Goal: Task Accomplishment & Management: Manage account settings

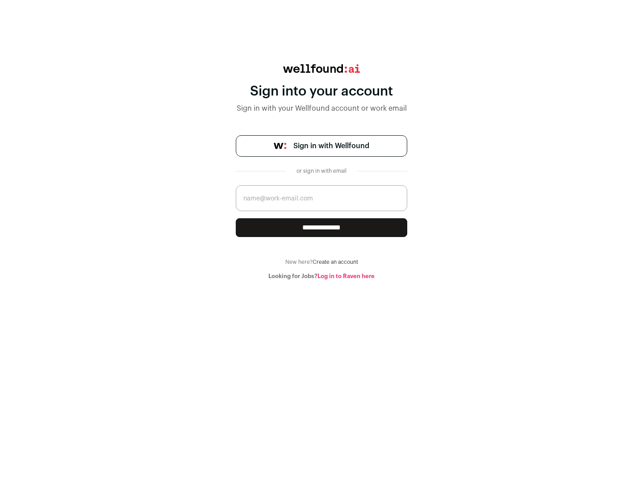
click at [331, 146] on span "Sign in with Wellfound" at bounding box center [331, 146] width 76 height 11
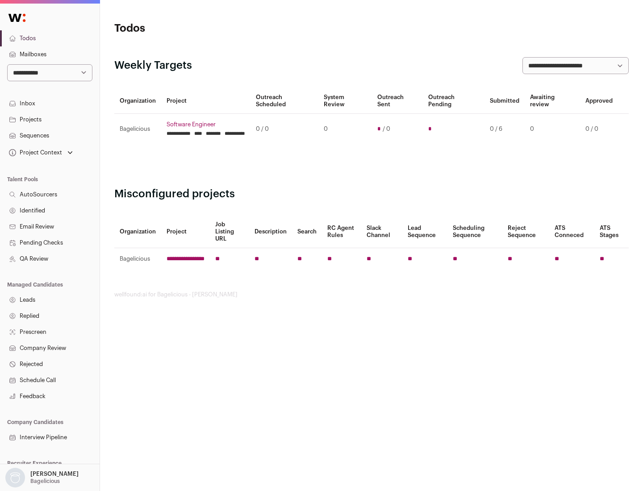
click at [50, 119] on link "Projects" at bounding box center [50, 120] width 100 height 16
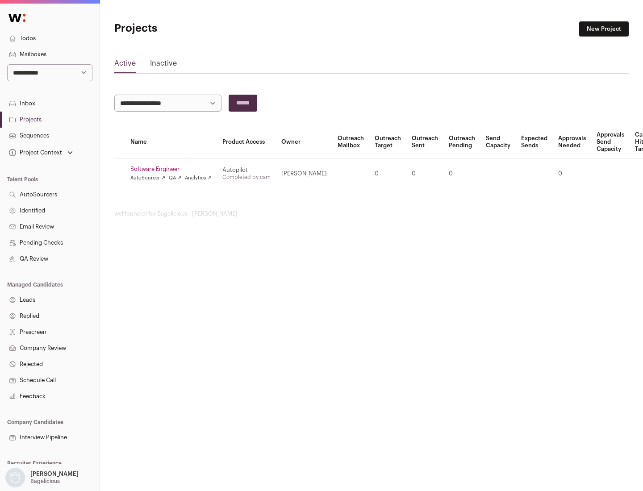
click at [174, 169] on link "Software Engineer" at bounding box center [170, 169] width 81 height 7
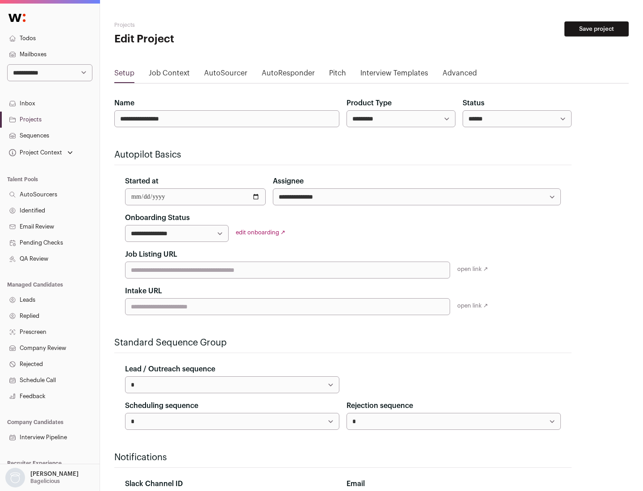
click at [597, 29] on button "Save project" at bounding box center [596, 28] width 64 height 15
